Goal: Check status

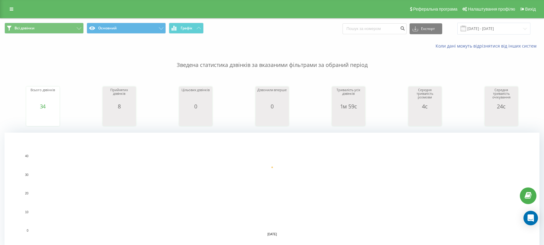
click at [489, 27] on input "[DATE] - [DATE]" at bounding box center [494, 29] width 73 height 12
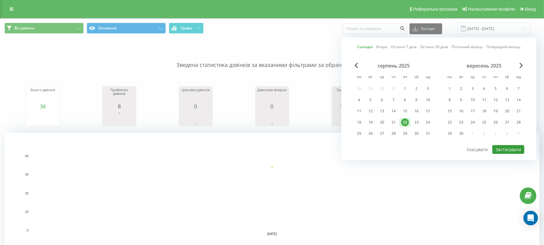
click at [520, 151] on button "Застосувати" at bounding box center [509, 149] width 32 height 9
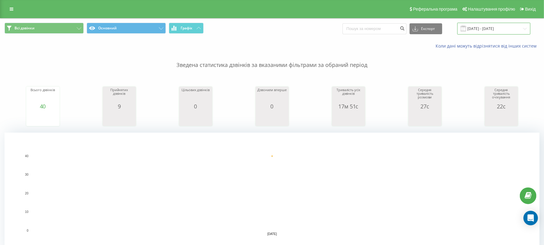
click at [494, 27] on input "[DATE] - [DATE]" at bounding box center [494, 29] width 73 height 12
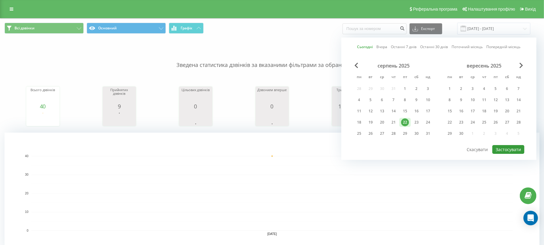
click at [514, 149] on button "Застосувати" at bounding box center [509, 149] width 32 height 9
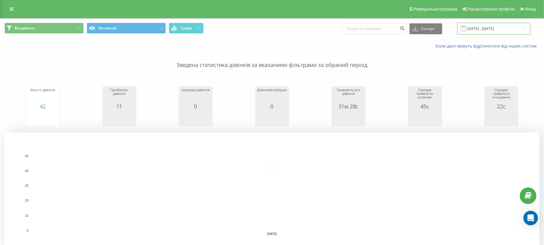
click at [493, 30] on input "[DATE] - [DATE]" at bounding box center [494, 29] width 73 height 12
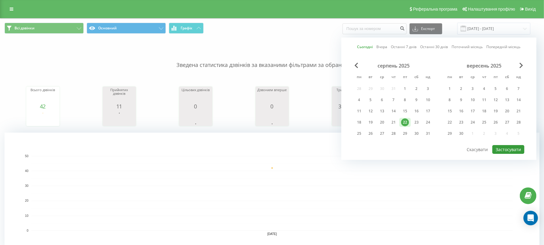
click at [518, 146] on button "Застосувати" at bounding box center [509, 149] width 32 height 9
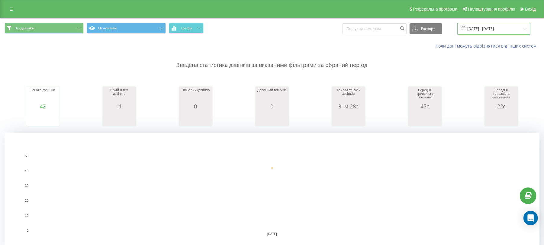
click at [493, 28] on input "[DATE] - [DATE]" at bounding box center [494, 29] width 73 height 12
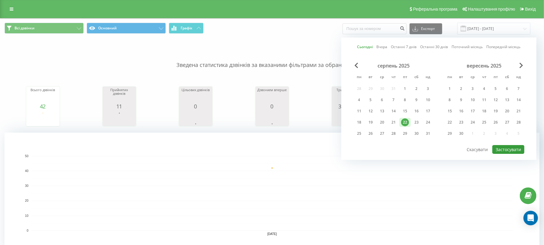
click at [504, 150] on button "Застосувати" at bounding box center [509, 149] width 32 height 9
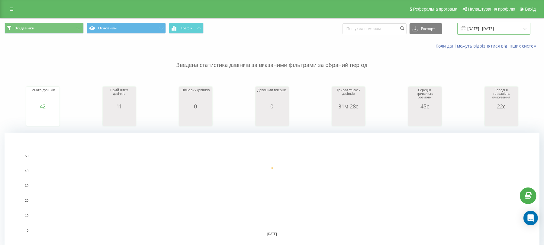
click at [478, 27] on input "[DATE] - [DATE]" at bounding box center [494, 29] width 73 height 12
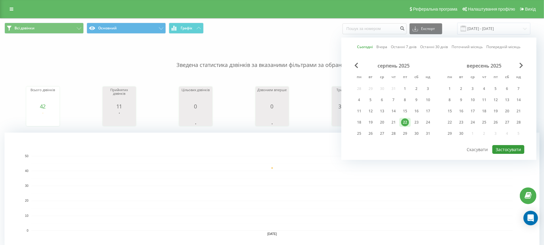
click at [511, 152] on button "Застосувати" at bounding box center [509, 149] width 32 height 9
